Goal: Information Seeking & Learning: Learn about a topic

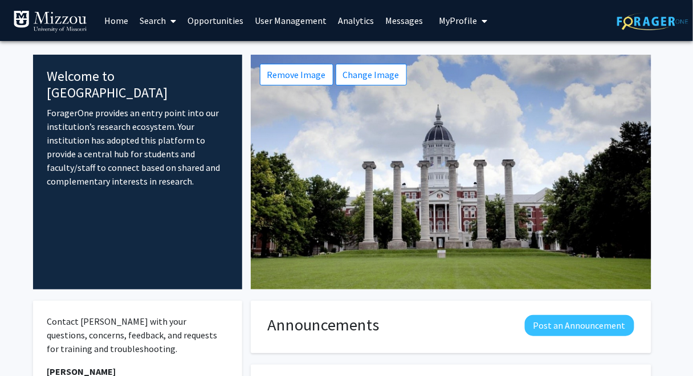
click at [355, 20] on link "Analytics" at bounding box center [355, 21] width 47 height 40
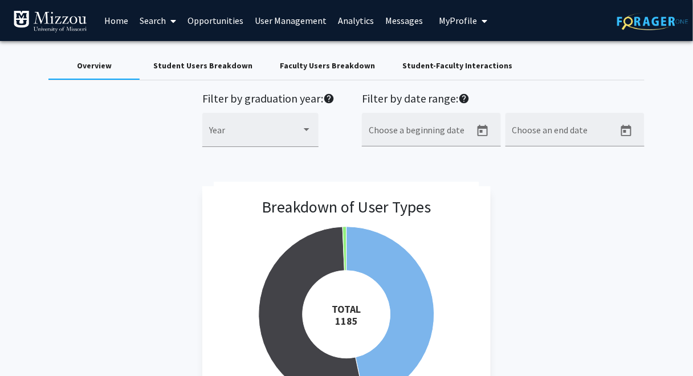
click at [288, 68] on div "Faculty Users Breakdown" at bounding box center [327, 66] width 95 height 12
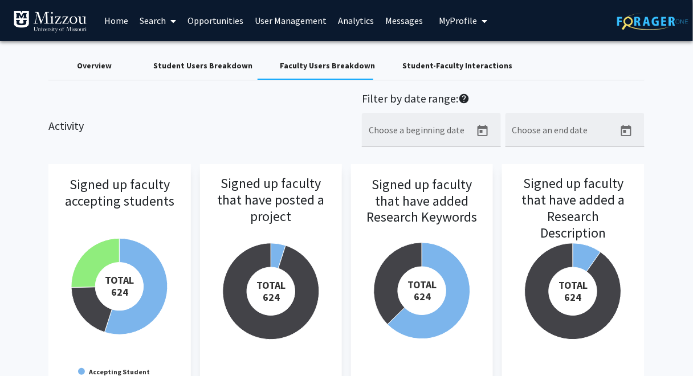
click at [458, 22] on span "My Profile" at bounding box center [458, 20] width 38 height 11
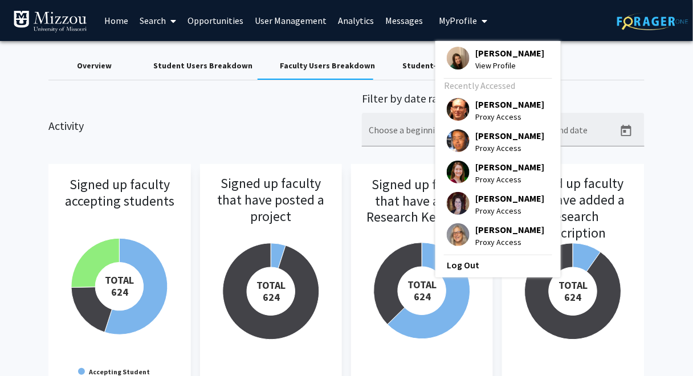
click at [512, 104] on span "[PERSON_NAME]" at bounding box center [509, 104] width 69 height 13
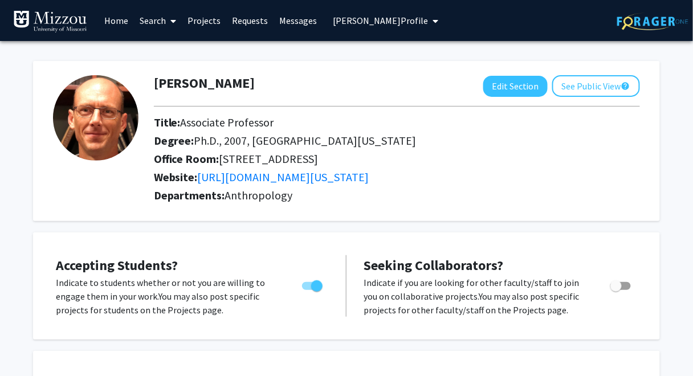
click at [214, 21] on link "Projects" at bounding box center [204, 21] width 44 height 40
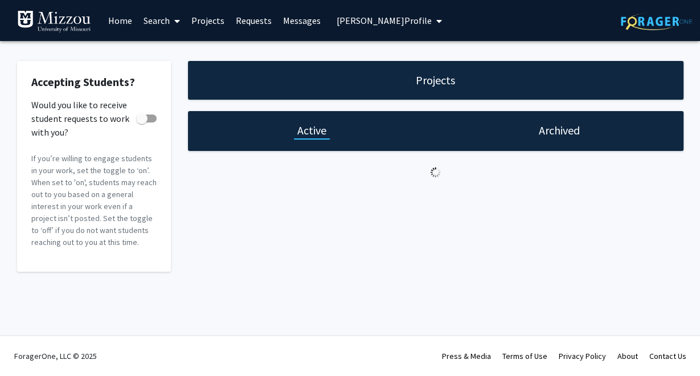
checkbox input "true"
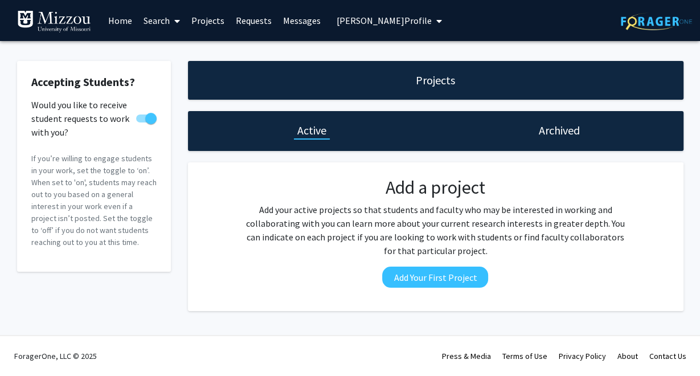
click at [372, 19] on span "Jeffrey Ferguson's Profile" at bounding box center [384, 20] width 95 height 11
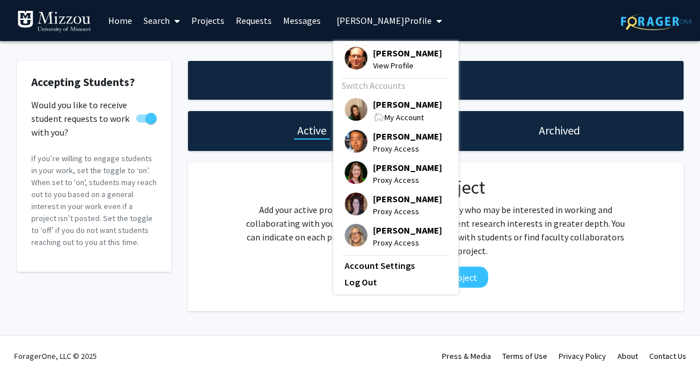
click at [393, 104] on span "[PERSON_NAME]" at bounding box center [407, 104] width 69 height 13
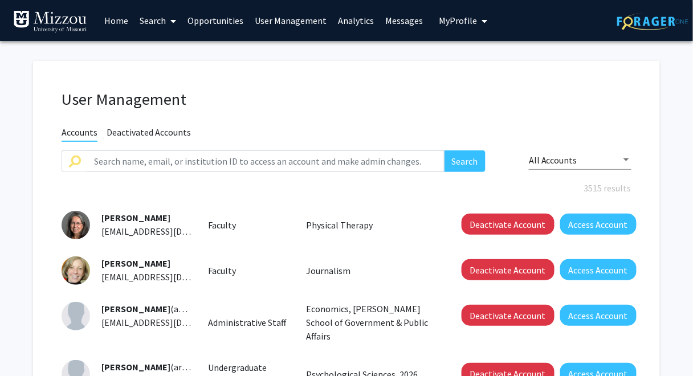
click at [150, 22] on link "Search" at bounding box center [158, 21] width 48 height 40
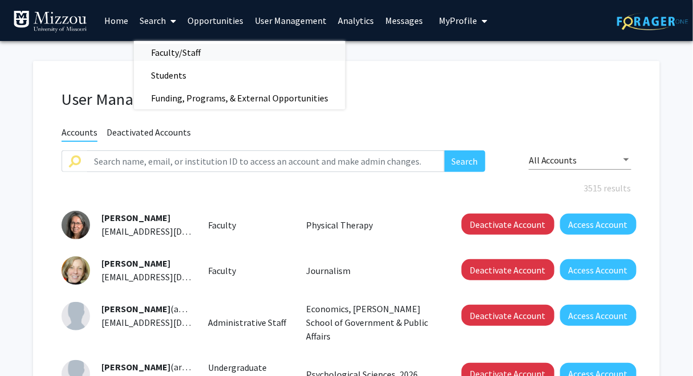
click at [183, 52] on span "Faculty/Staff" at bounding box center [176, 52] width 84 height 23
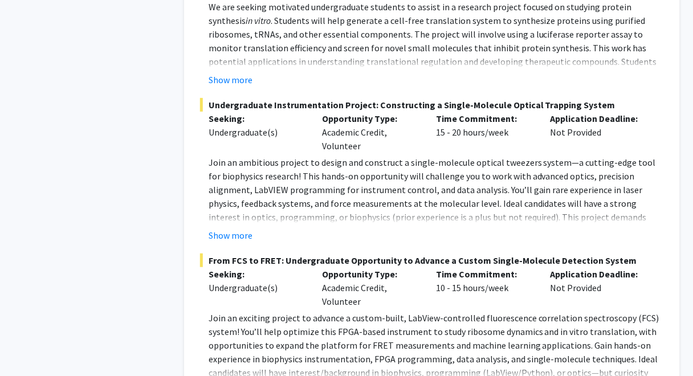
scroll to position [5528, 0]
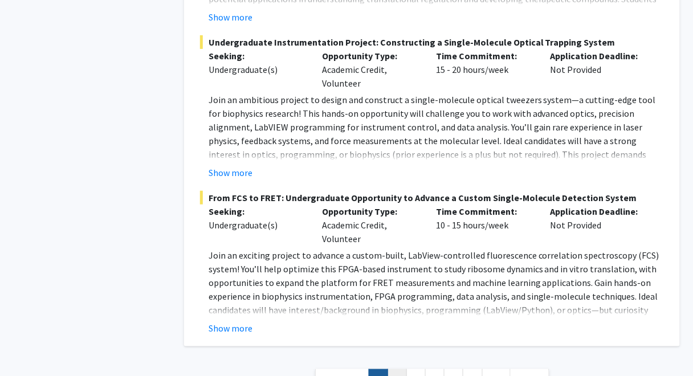
click at [397, 369] on link "2" at bounding box center [397, 379] width 19 height 20
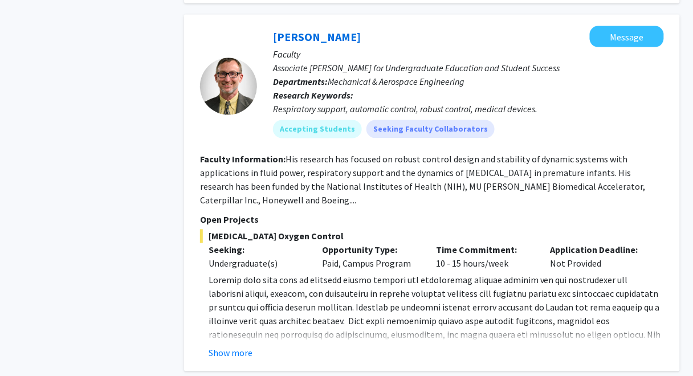
scroll to position [3703, 0]
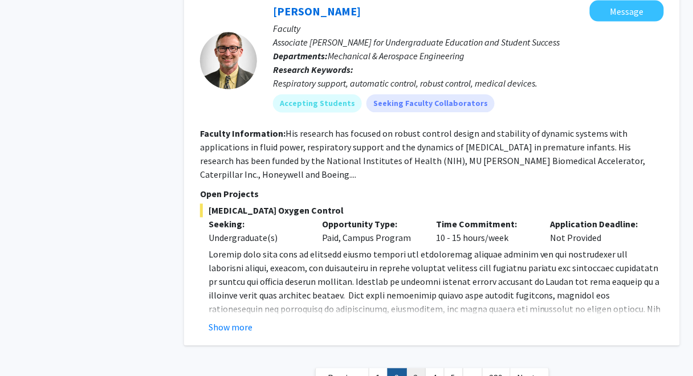
click at [415, 369] on link "3" at bounding box center [415, 379] width 19 height 20
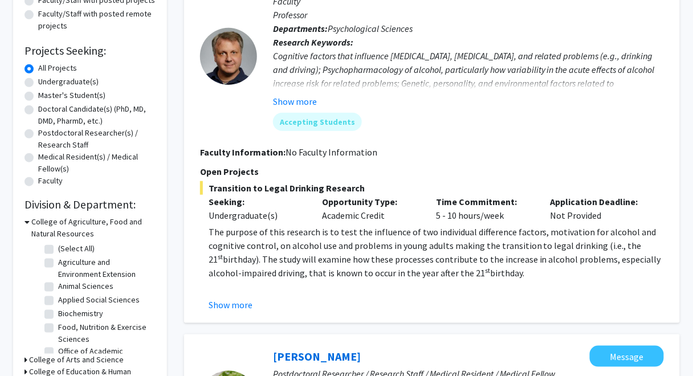
scroll to position [170, 0]
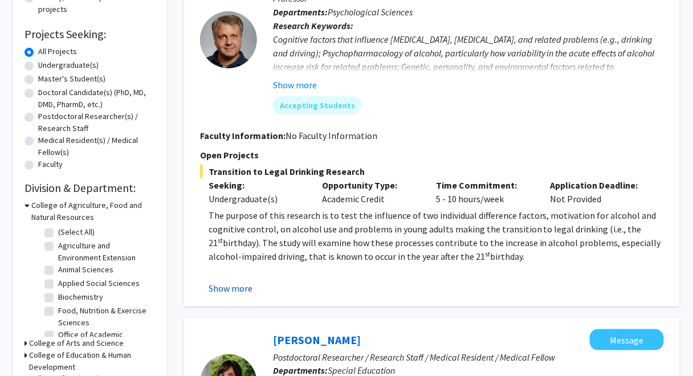
click at [246, 287] on button "Show more" at bounding box center [231, 289] width 44 height 14
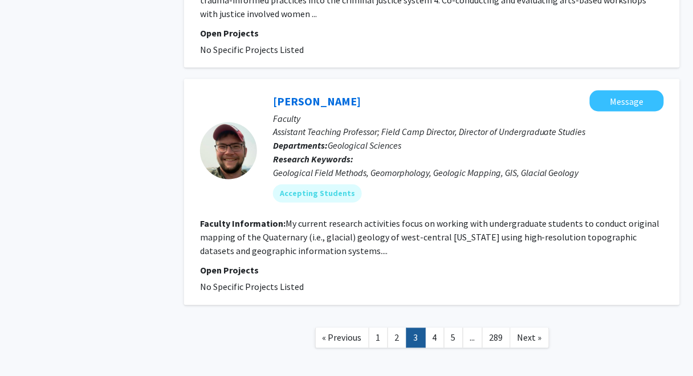
scroll to position [2597, 0]
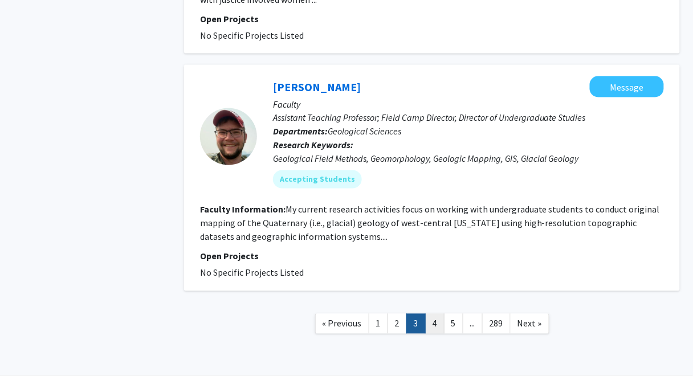
click at [435, 314] on link "4" at bounding box center [434, 324] width 19 height 20
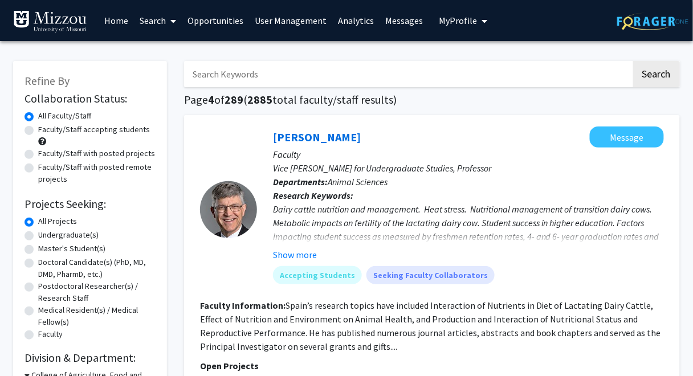
click at [348, 21] on link "Analytics" at bounding box center [355, 21] width 47 height 40
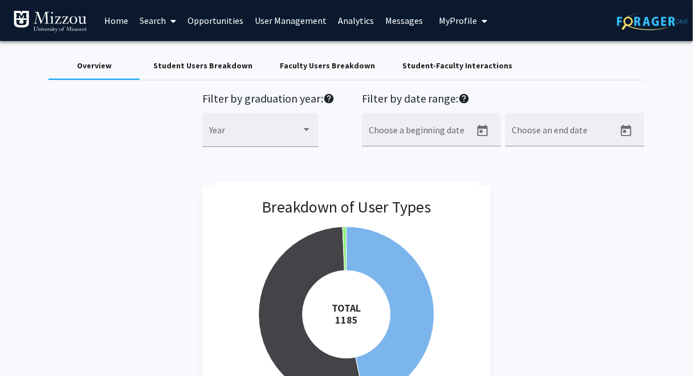
click at [165, 96] on div "Filter by graduation year: help Year Filter by date range: help Choose a beginn…" at bounding box center [346, 126] width 613 height 68
drag, startPoint x: 618, startPoint y: 235, endPoint x: 638, endPoint y: 222, distance: 24.3
click at [638, 222] on div "Breakdown of User Types Created with Highcharts 9.3.3 TOTAL ​ 1185 Student Facu…" at bounding box center [346, 317] width 596 height 263
click at [317, 67] on div "Faculty Users Breakdown" at bounding box center [327, 66] width 95 height 12
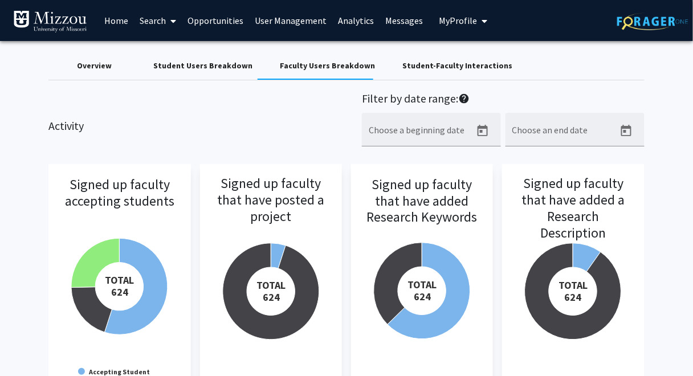
click at [83, 67] on div "Overview" at bounding box center [94, 66] width 35 height 12
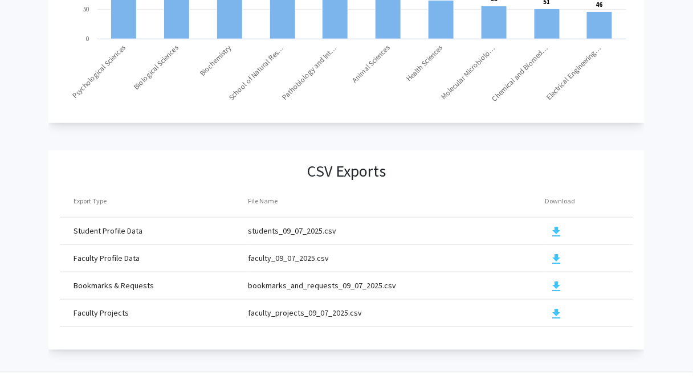
scroll to position [1274, 0]
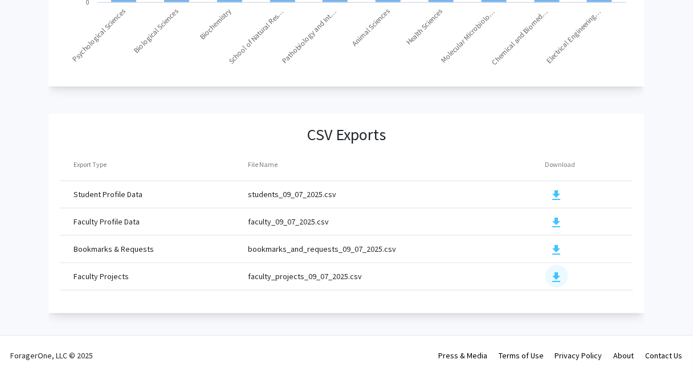
click at [554, 271] on mat-icon "download" at bounding box center [557, 278] width 14 height 14
